Goal: Information Seeking & Learning: Learn about a topic

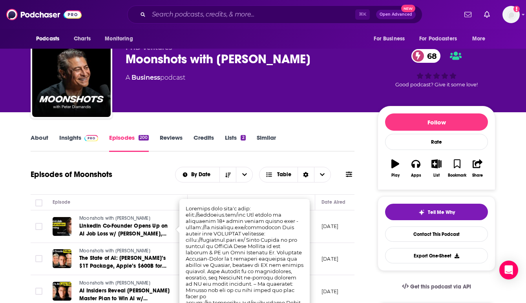
scroll to position [16, 0]
click at [36, 18] on img at bounding box center [43, 14] width 75 height 15
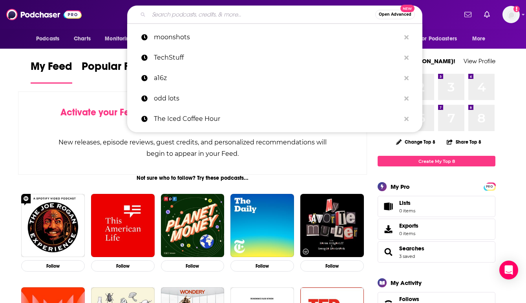
click at [194, 9] on input "Search podcasts, credits, & more..." at bounding box center [262, 14] width 227 height 13
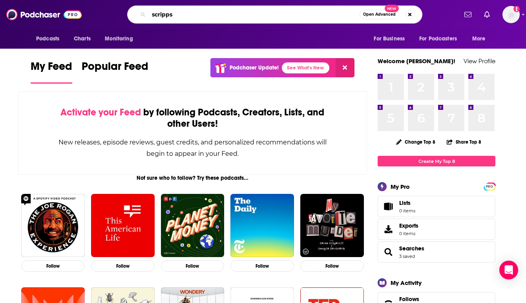
type input "scripps"
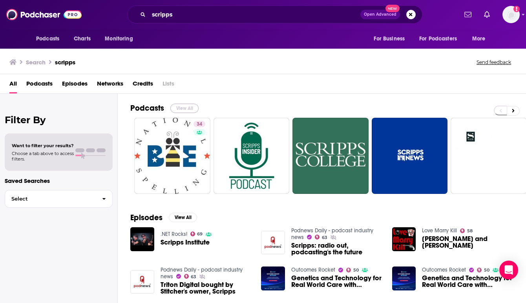
click at [181, 107] on button "View All" at bounding box center [184, 108] width 28 height 9
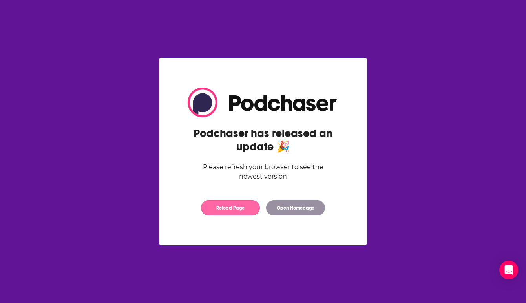
click at [233, 212] on button "Reload Page" at bounding box center [230, 207] width 59 height 15
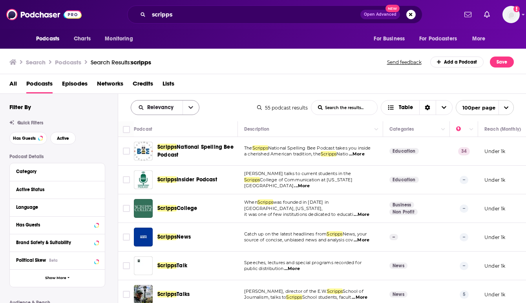
click at [193, 105] on button "open menu" at bounding box center [191, 108] width 16 height 14
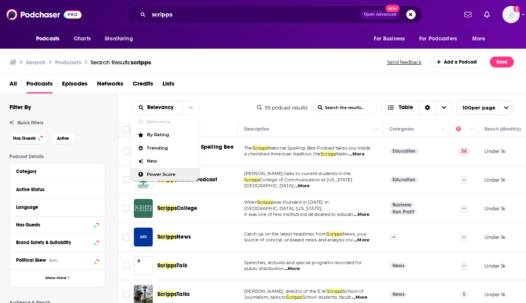
click at [169, 172] on span "Power Score" at bounding box center [170, 174] width 46 height 4
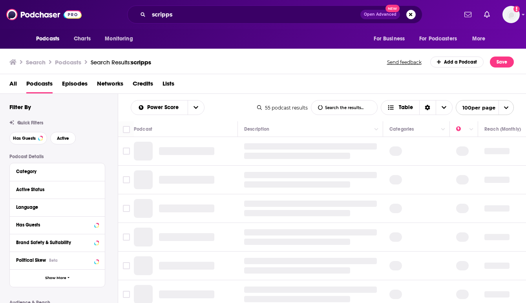
click at [218, 82] on div "All Podcasts Episodes Networks Credits Lists" at bounding box center [264, 85] width 511 height 16
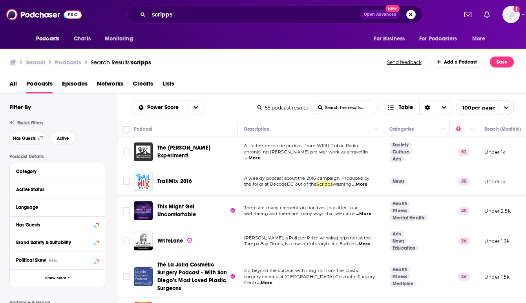
click at [218, 82] on div "All Podcasts Episodes Networks Credits Lists" at bounding box center [264, 85] width 511 height 16
click at [192, 105] on button "open menu" at bounding box center [196, 108] width 16 height 14
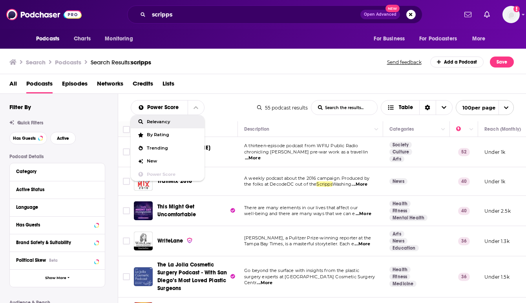
click at [170, 124] on span "Relevancy" at bounding box center [172, 122] width 51 height 4
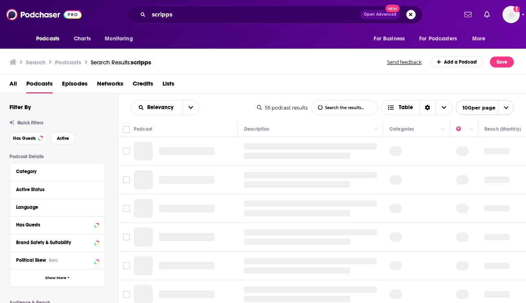
click at [216, 101] on div "Relevancy List Search Input Search the results... Table" at bounding box center [194, 107] width 126 height 15
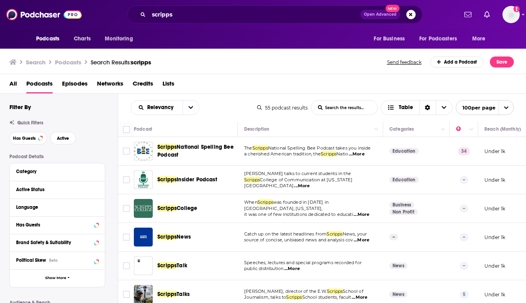
click at [238, 193] on td "Dean Scott Titsworth talks to current students in the Scripps College of Commun…" at bounding box center [310, 180] width 145 height 29
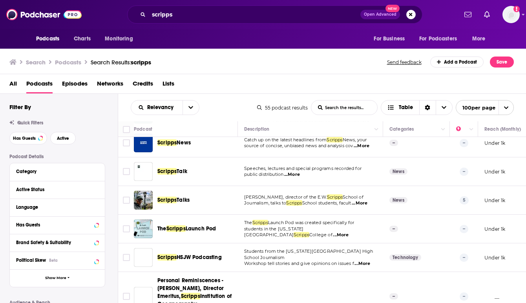
scroll to position [110, 0]
